Goal: Navigation & Orientation: Find specific page/section

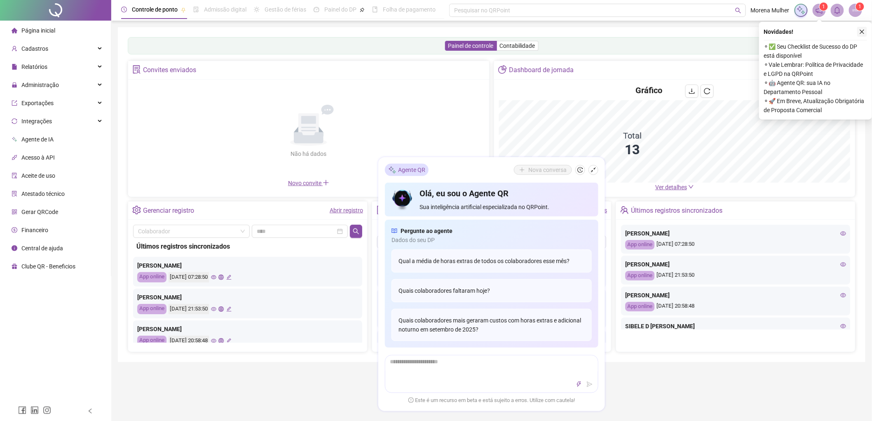
click at [862, 30] on icon "close" at bounding box center [862, 32] width 6 height 6
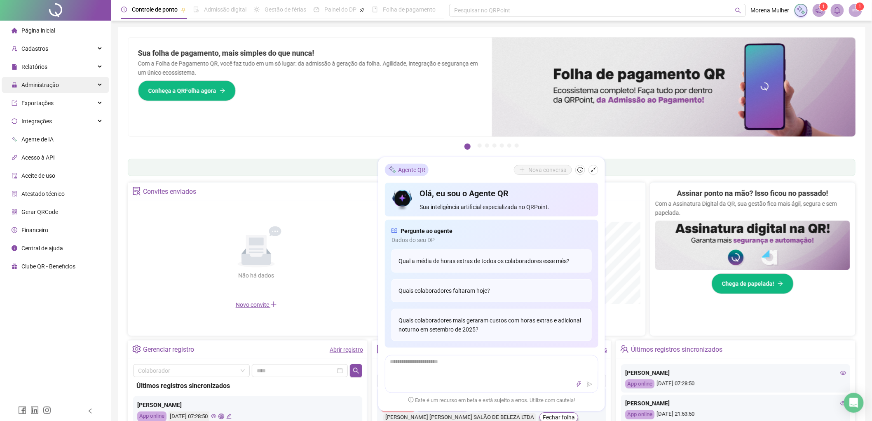
click at [59, 79] on div "Administração" at bounding box center [56, 85] width 108 height 16
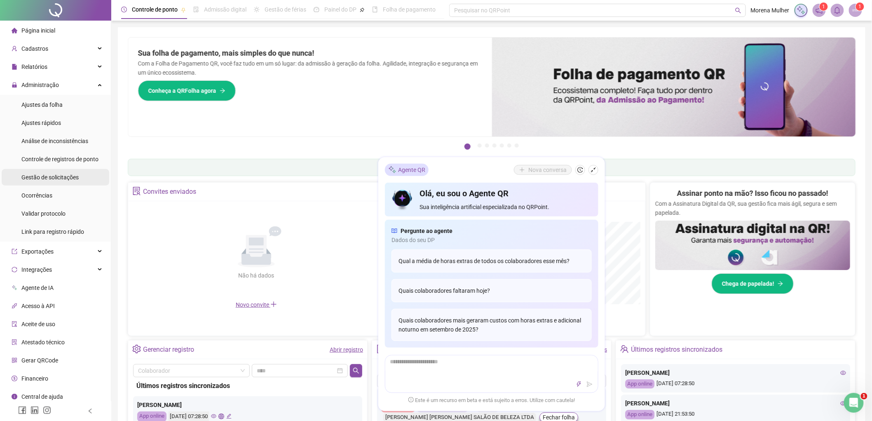
click at [79, 171] on li "Gestão de solicitações" at bounding box center [56, 177] width 108 height 16
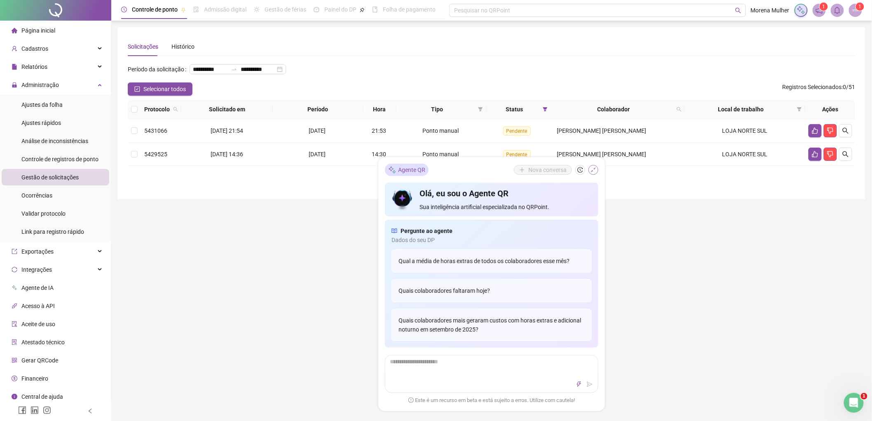
click at [596, 168] on button "button" at bounding box center [593, 170] width 10 height 10
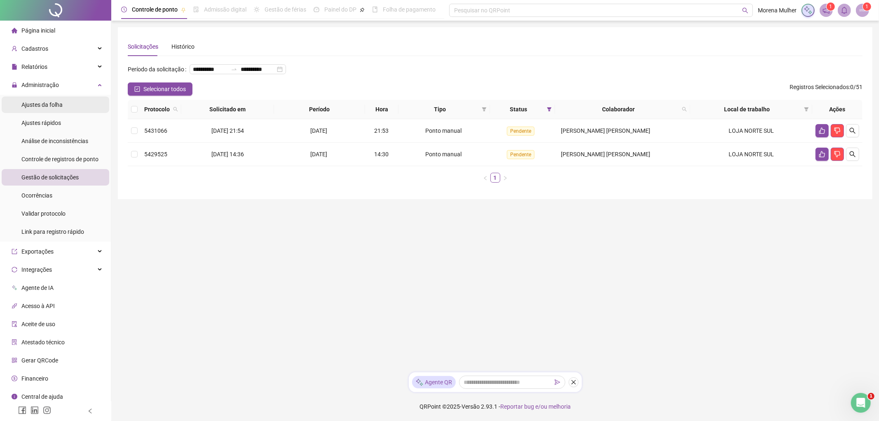
click at [84, 109] on li "Ajustes da folha" at bounding box center [56, 104] width 108 height 16
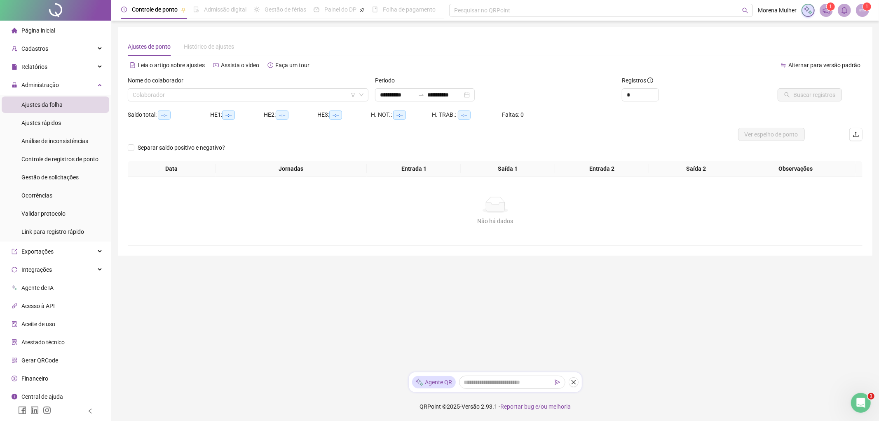
click at [28, 31] on span "Página inicial" at bounding box center [38, 30] width 34 height 7
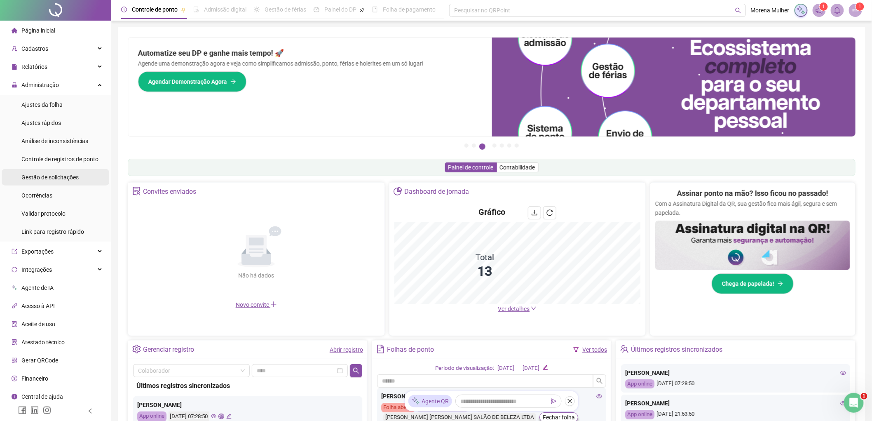
click at [80, 175] on li "Gestão de solicitações" at bounding box center [56, 177] width 108 height 16
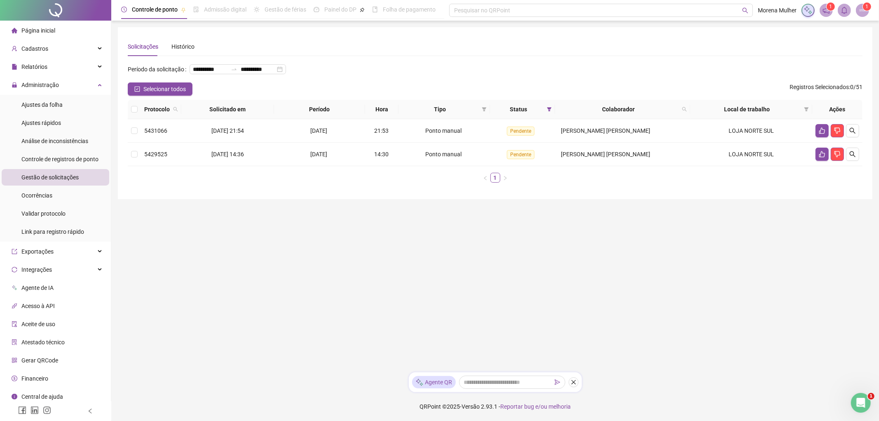
click at [44, 30] on span "Página inicial" at bounding box center [38, 30] width 34 height 7
